Goal: Find specific page/section: Find specific page/section

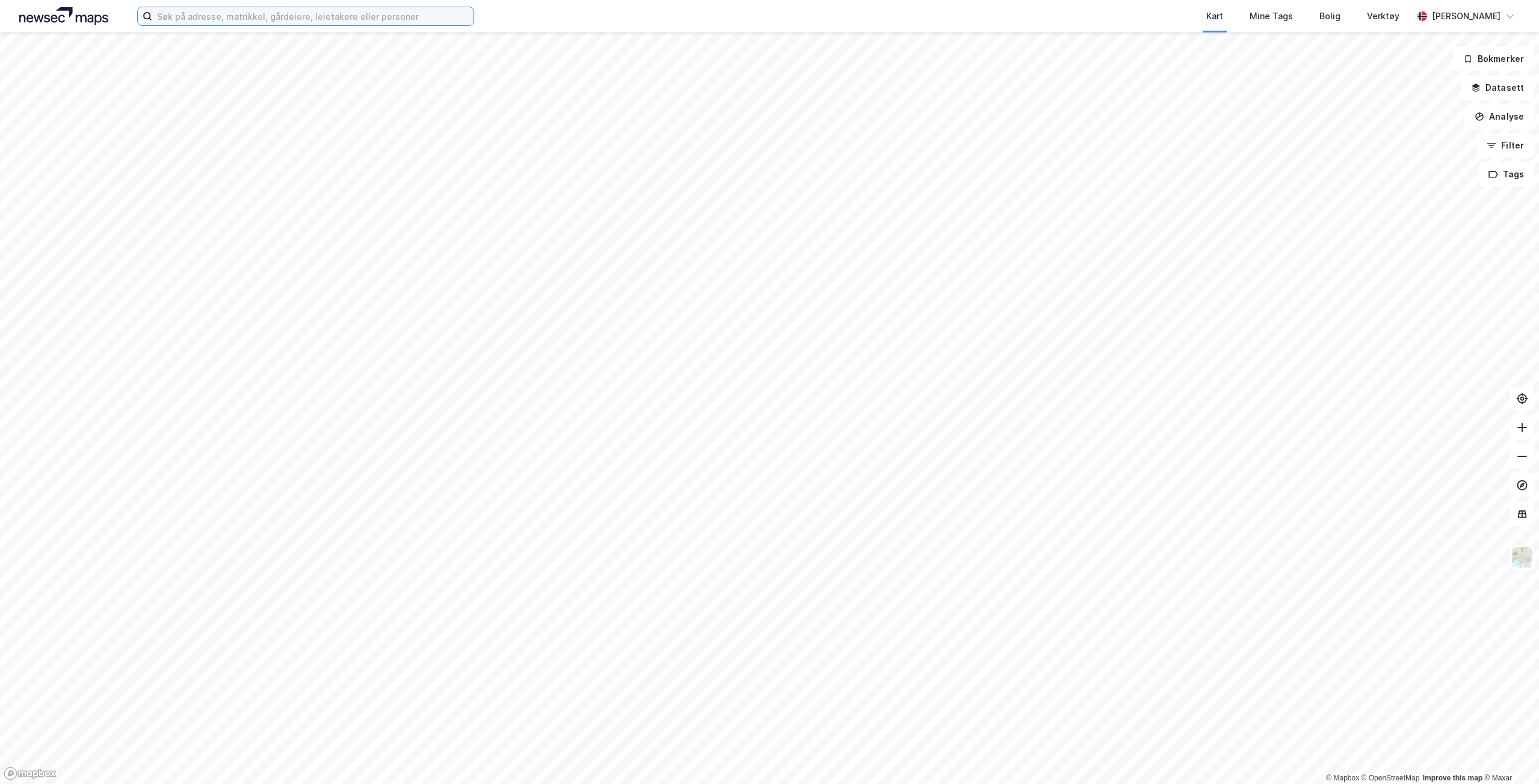
click at [177, 19] on input at bounding box center [313, 16] width 321 height 18
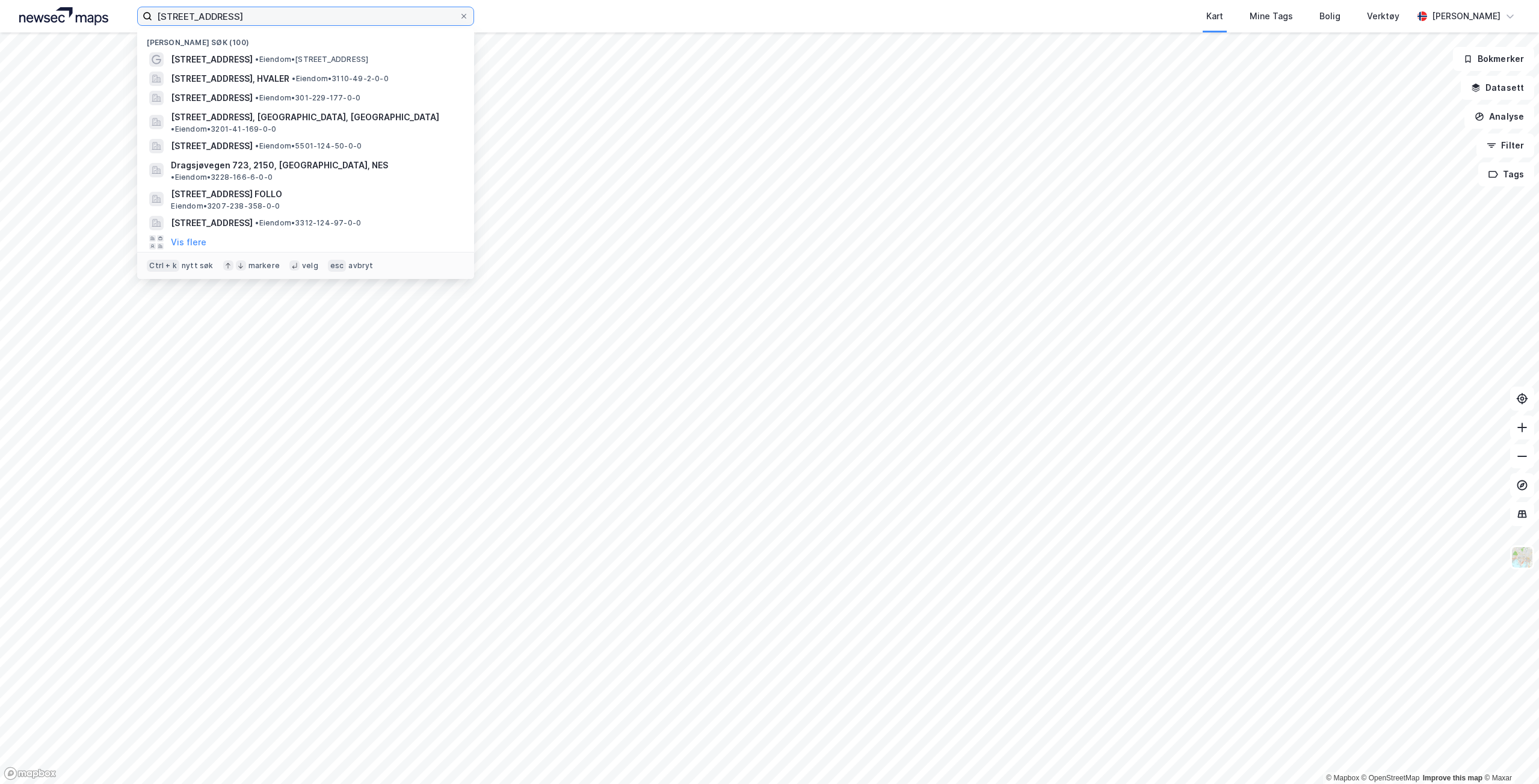
type input "[STREET_ADDRESS]"
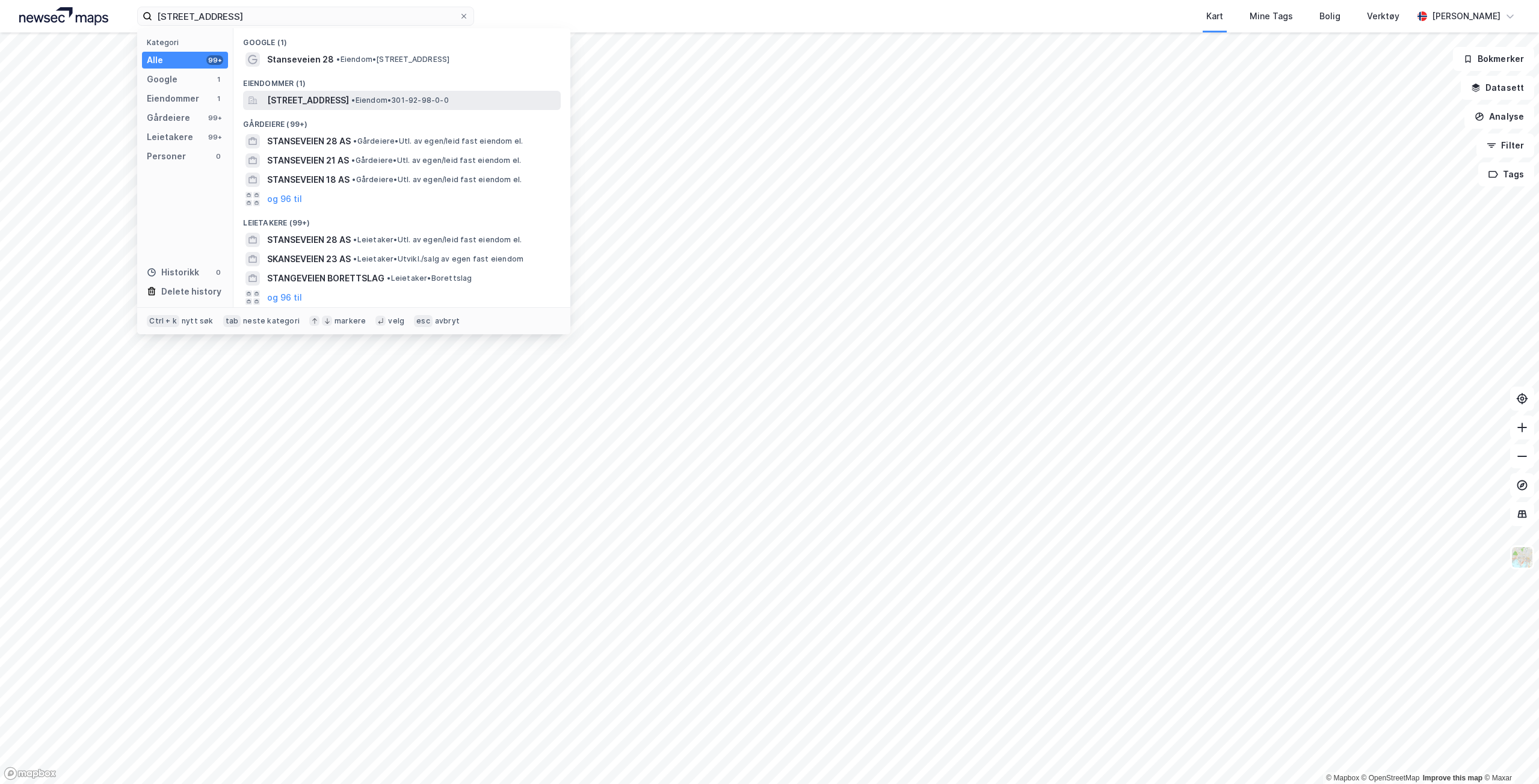
click at [312, 97] on span "[STREET_ADDRESS]" at bounding box center [307, 101] width 81 height 15
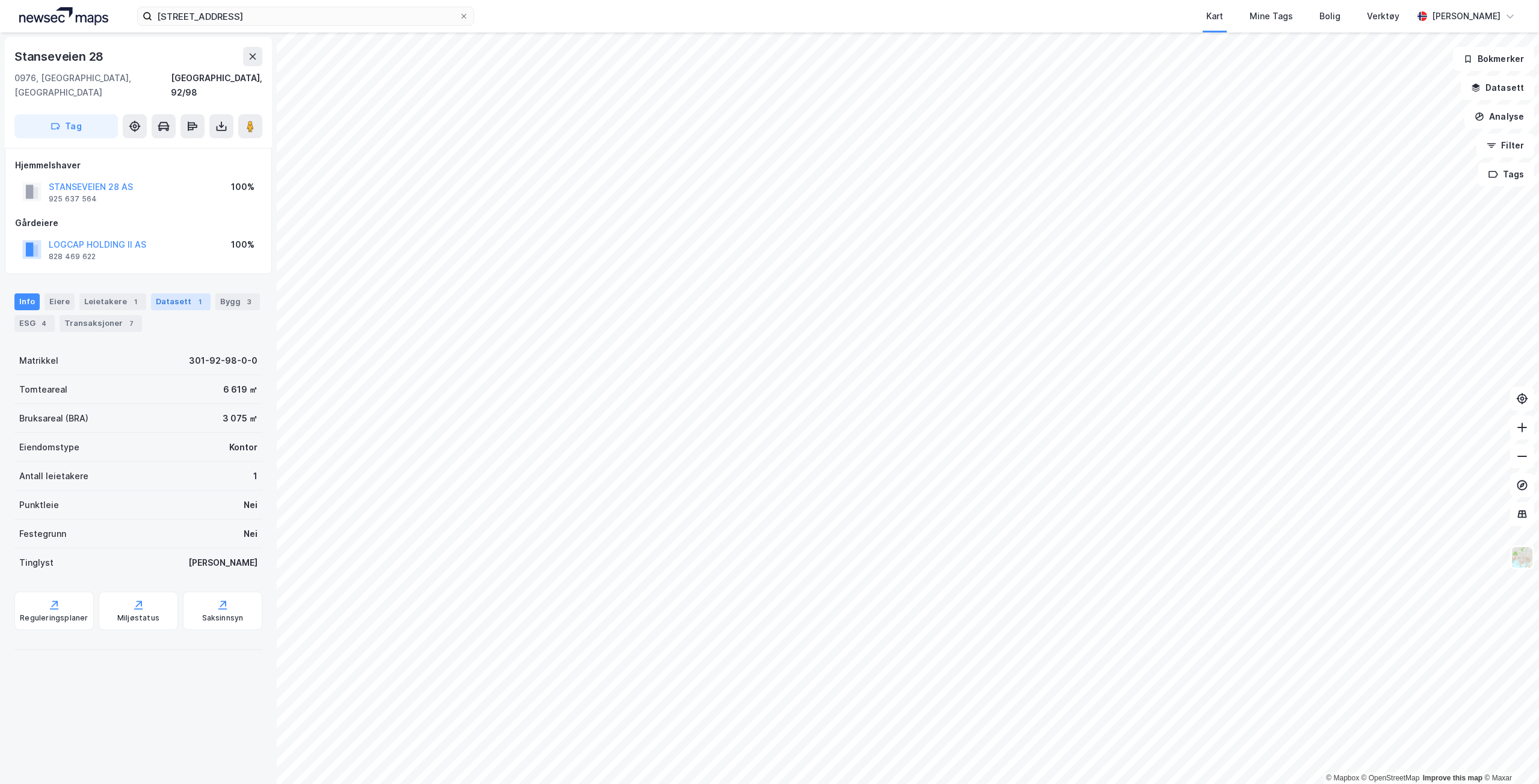
click at [174, 293] on div "Datasett 1" at bounding box center [181, 301] width 60 height 17
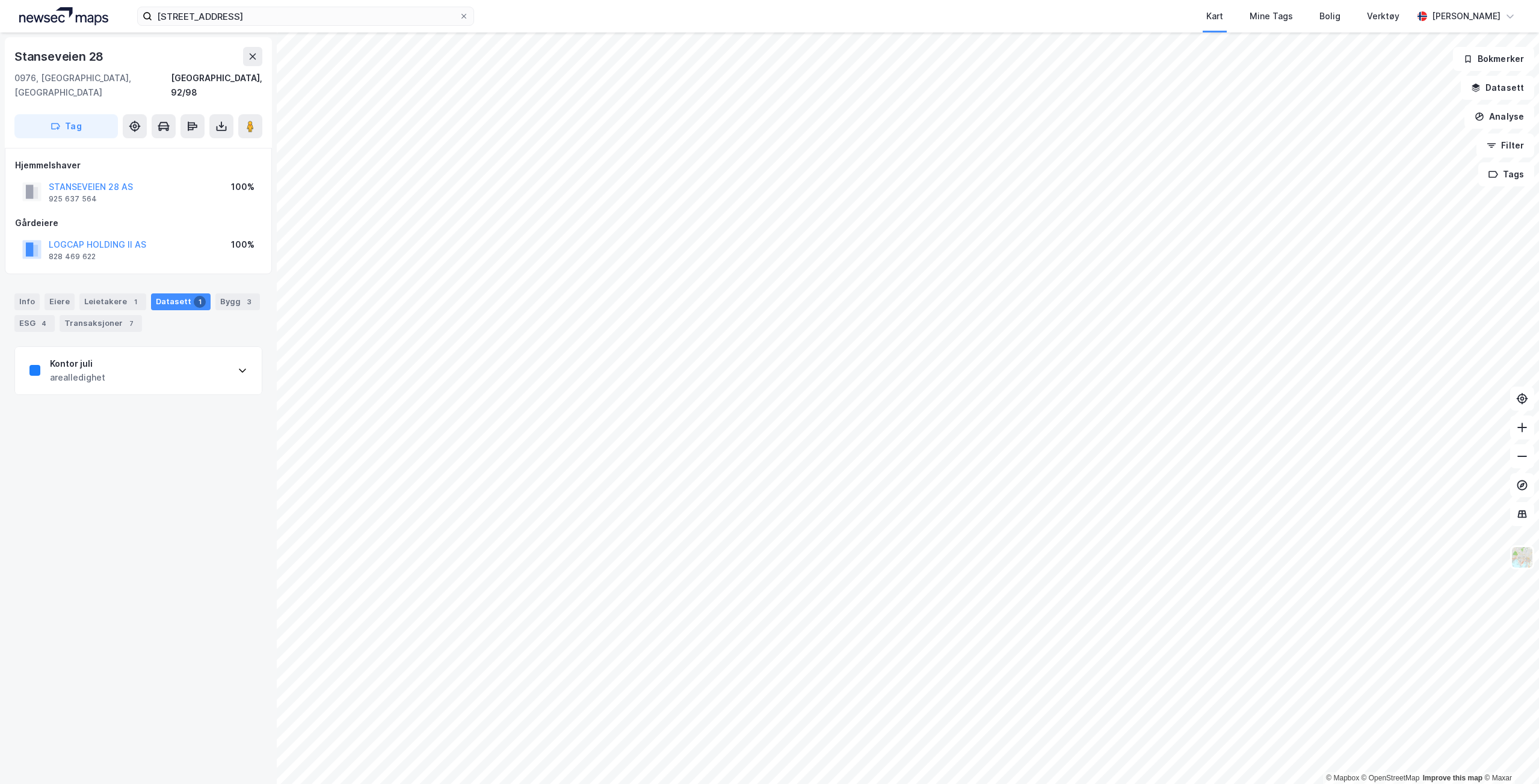
click at [174, 293] on div "Datasett 1" at bounding box center [181, 301] width 60 height 17
click at [218, 293] on div "Bygg 3" at bounding box center [237, 301] width 44 height 17
